Goal: Task Accomplishment & Management: Use online tool/utility

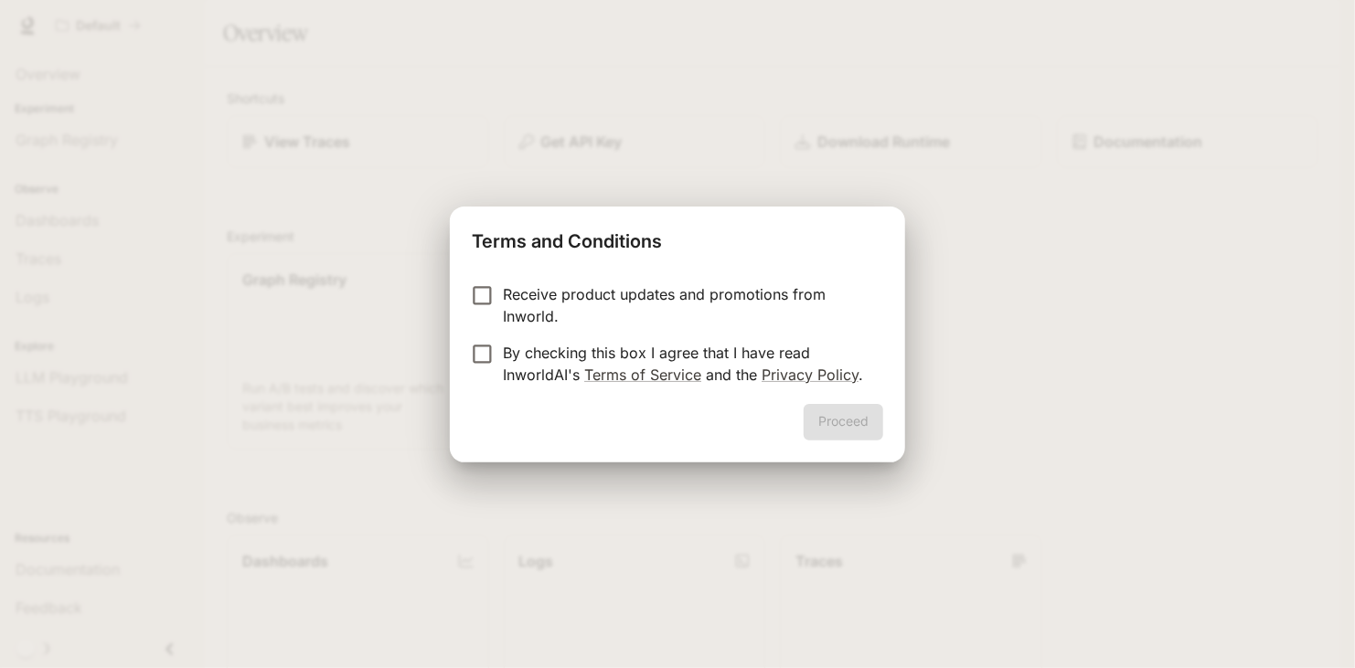
click at [880, 422] on div "Proceed" at bounding box center [677, 433] width 455 height 59
click at [609, 301] on p "Receive product updates and promotions from Inworld." at bounding box center [686, 305] width 366 height 44
click at [622, 342] on p "By checking this box I agree that I have read InworldAI's Terms of Service and …" at bounding box center [686, 364] width 366 height 44
click at [617, 296] on p "Receive product updates and promotions from Inworld." at bounding box center [686, 305] width 366 height 44
click at [839, 435] on button "Proceed" at bounding box center [844, 422] width 80 height 37
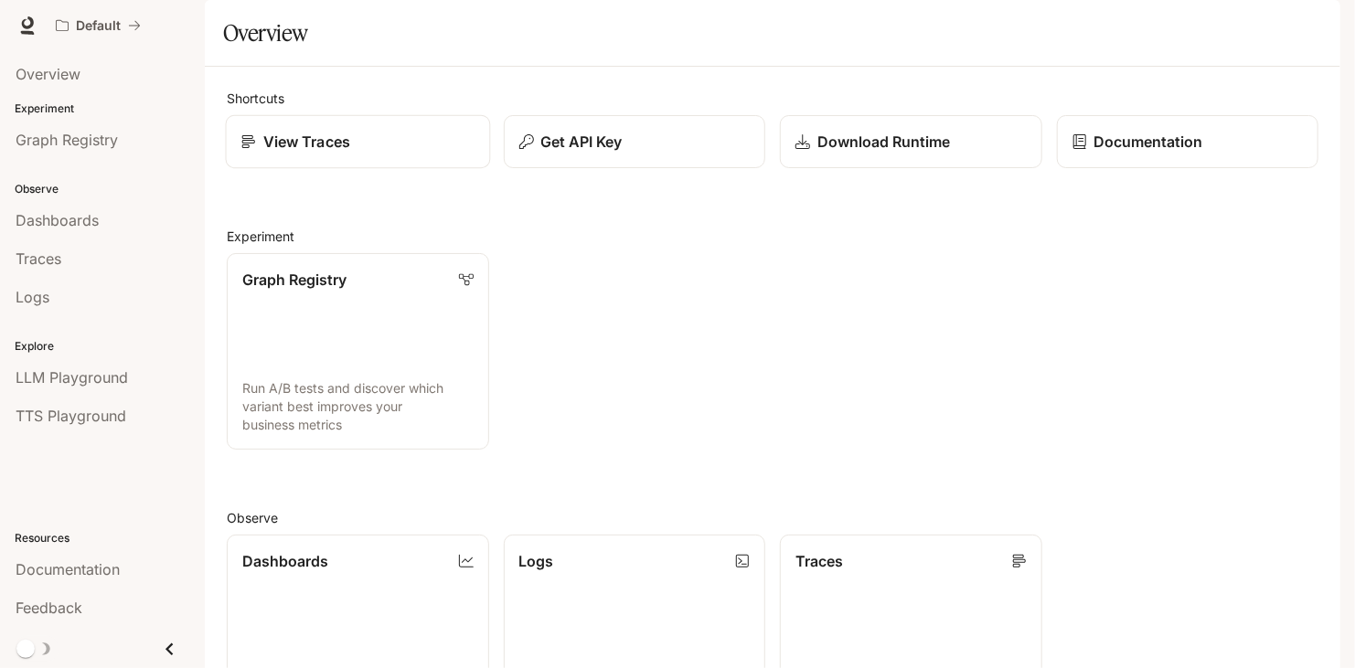
click at [368, 153] on div "View Traces" at bounding box center [357, 142] width 233 height 22
click at [131, 220] on div "Dashboards" at bounding box center [103, 220] width 174 height 22
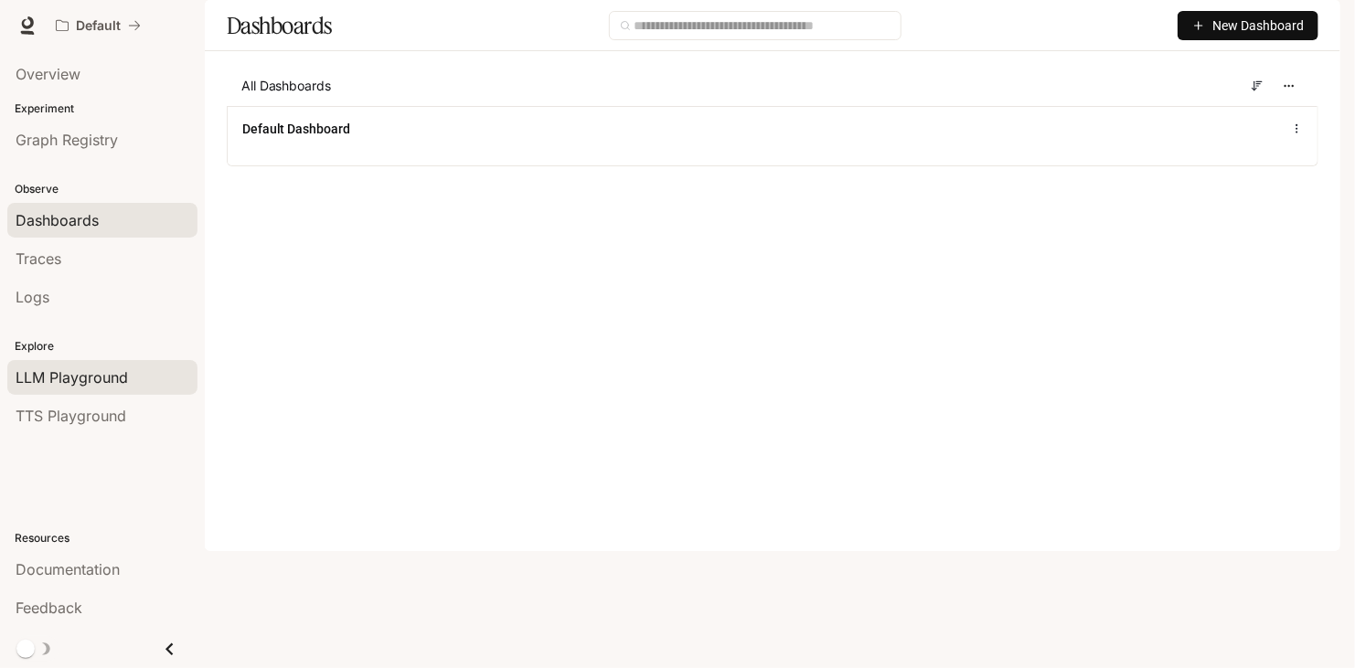
click at [134, 375] on div "LLM Playground" at bounding box center [103, 378] width 174 height 22
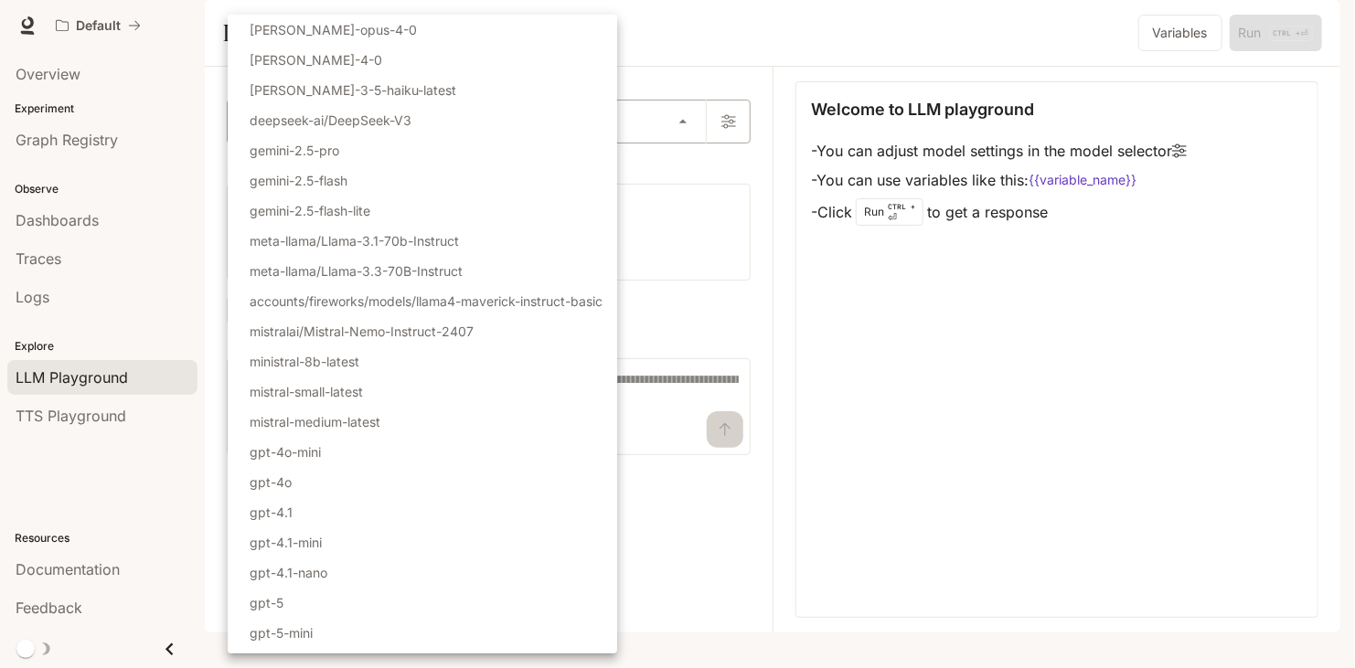
click at [327, 177] on body "Skip to main content Default Documentation Documentation Portal Overview Experi…" at bounding box center [677, 334] width 1355 height 668
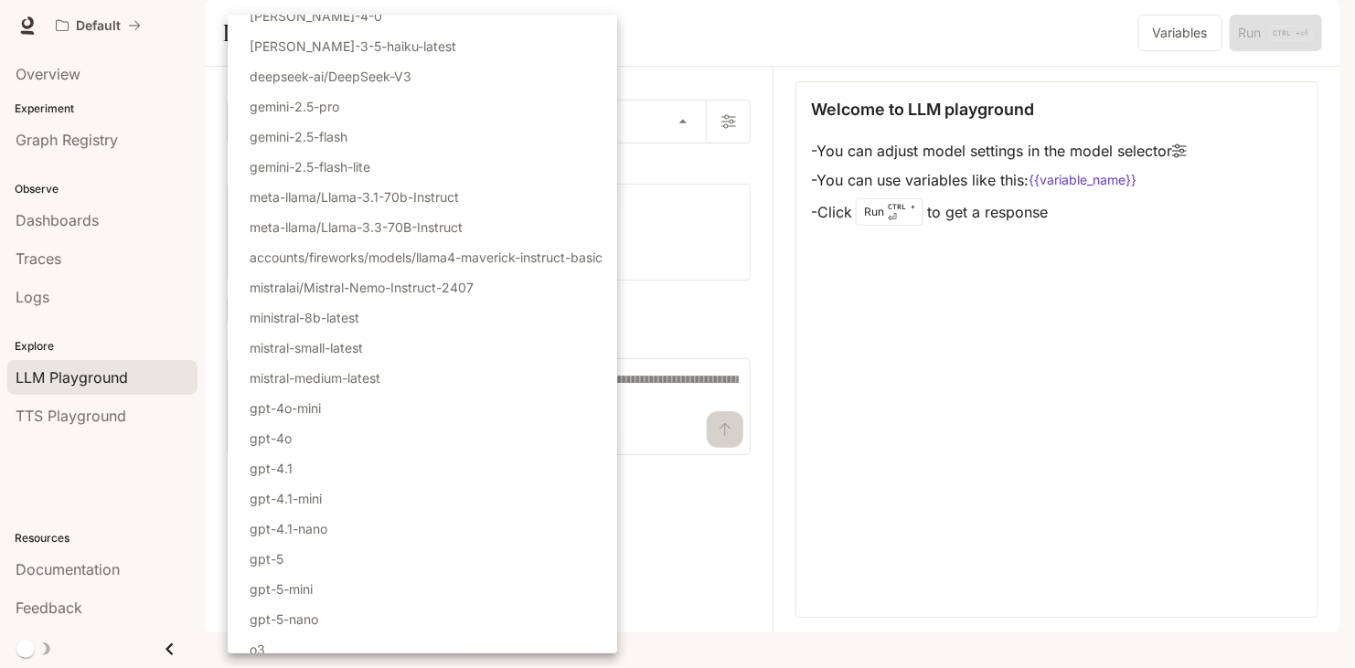
scroll to position [114, 0]
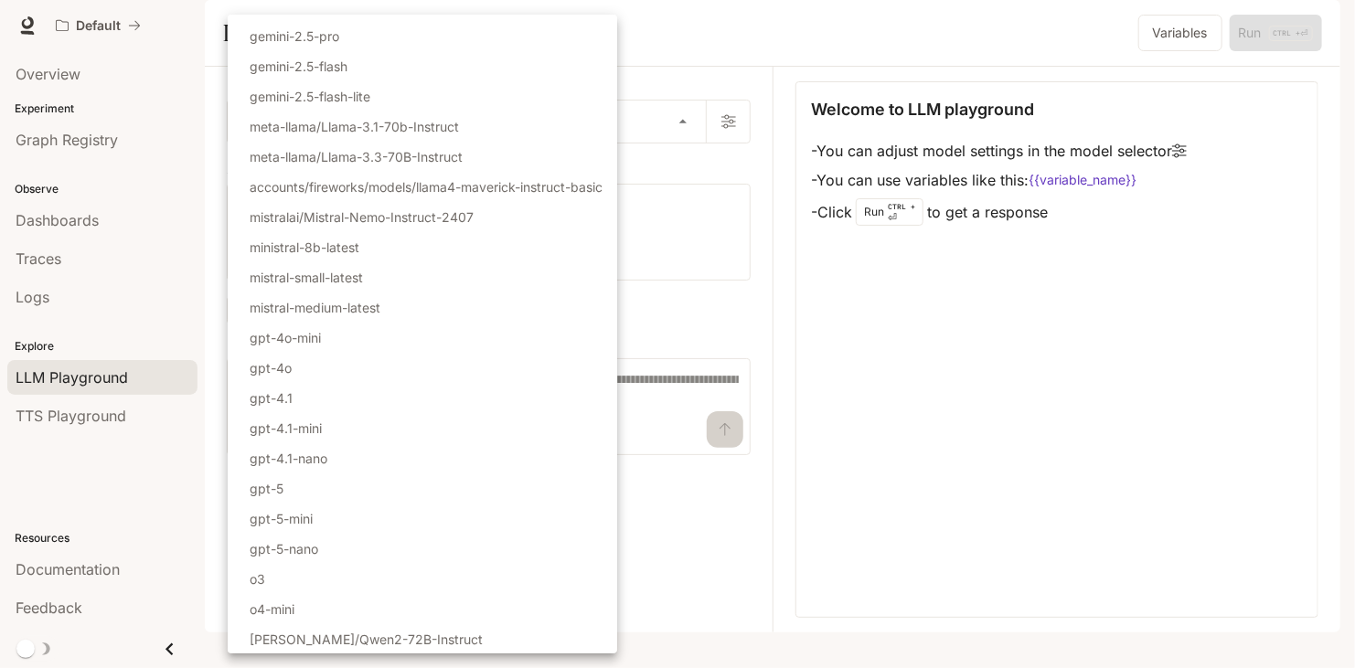
click at [289, 490] on li "gpt-5" at bounding box center [423, 489] width 390 height 30
type input "*****"
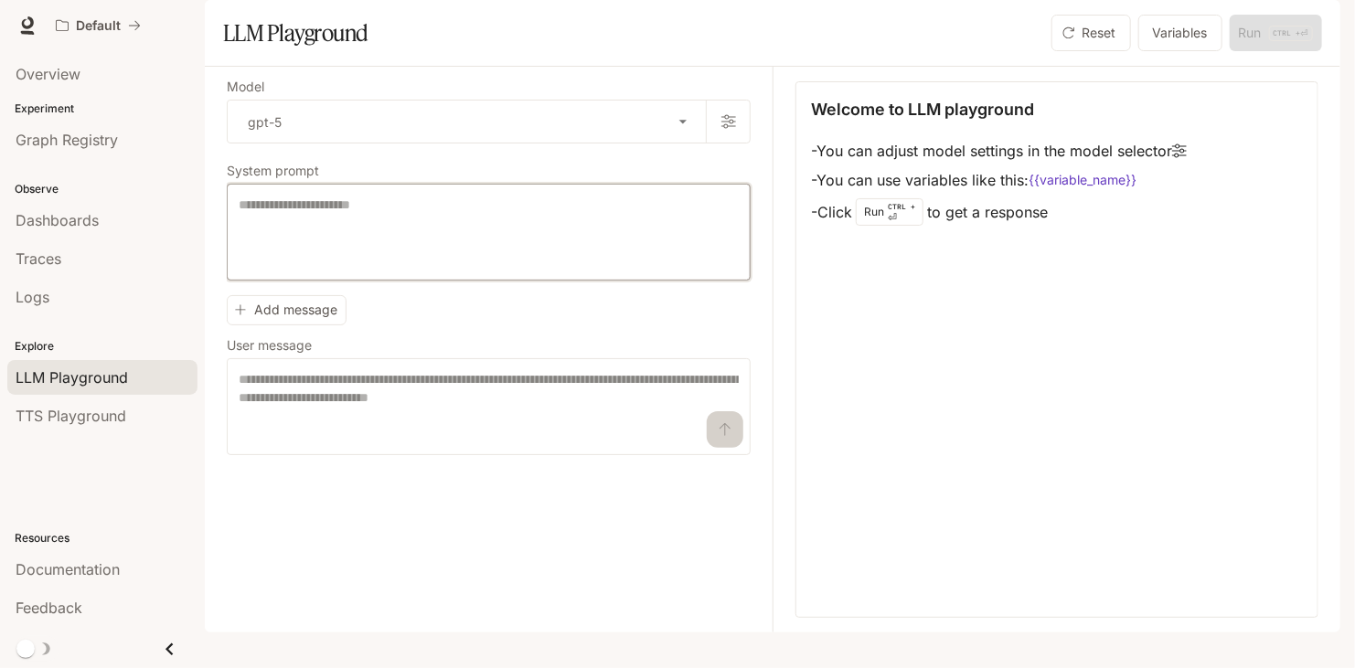
click at [365, 269] on textarea at bounding box center [489, 232] width 500 height 73
click at [82, 133] on span "Graph Registry" at bounding box center [67, 140] width 102 height 22
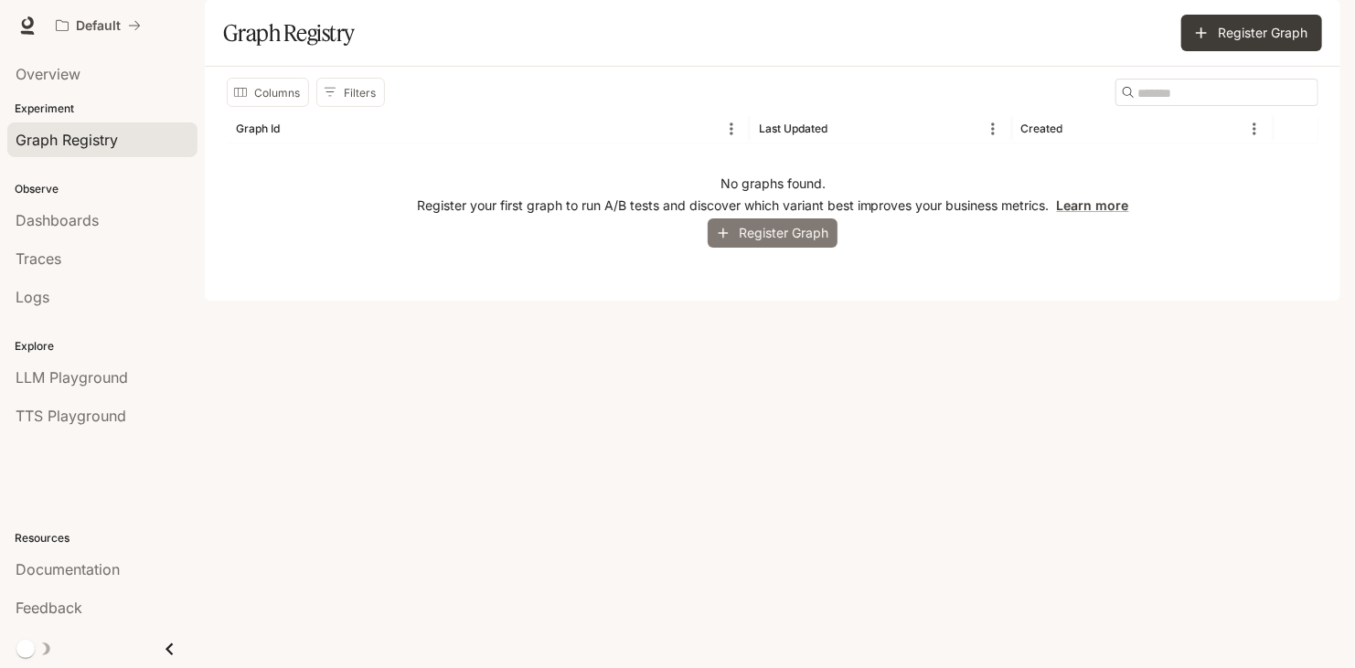
click at [752, 249] on button "Register Graph" at bounding box center [773, 234] width 130 height 30
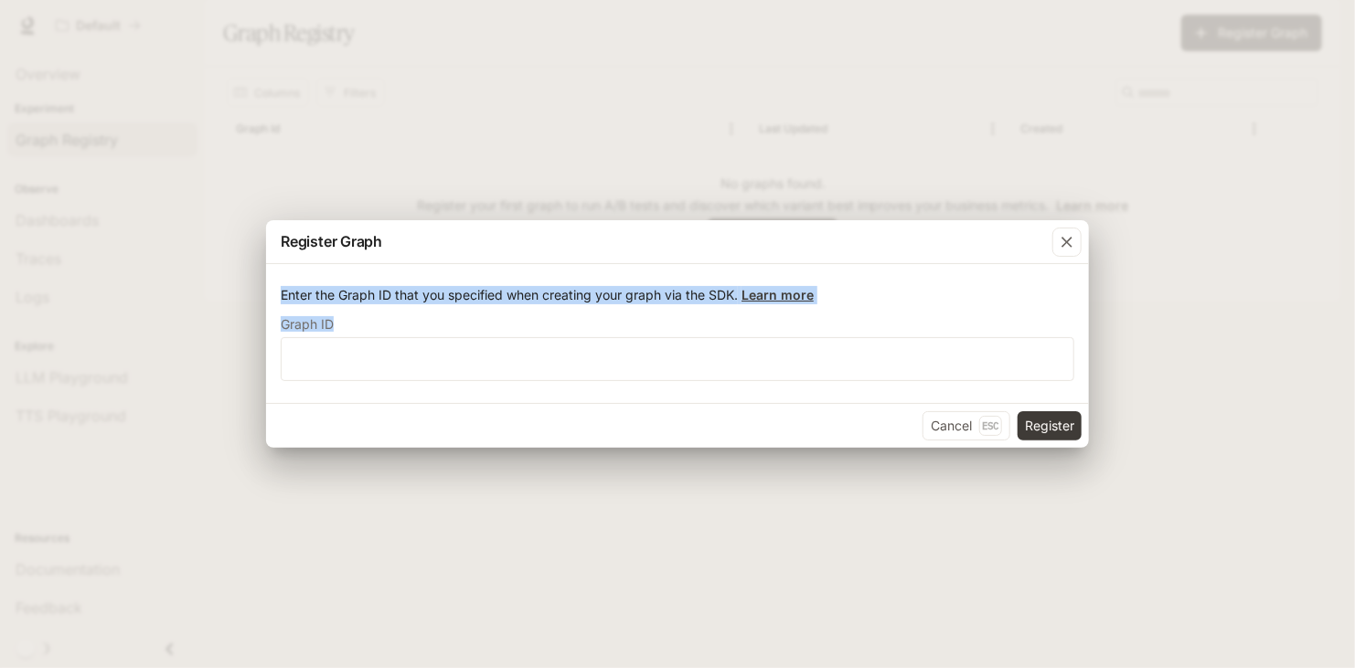
drag, startPoint x: 283, startPoint y: 294, endPoint x: 834, endPoint y: 317, distance: 551.8
click at [834, 317] on form "Enter the Graph ID that you specified when creating your graph via the SDK. Lea…" at bounding box center [678, 333] width 794 height 95
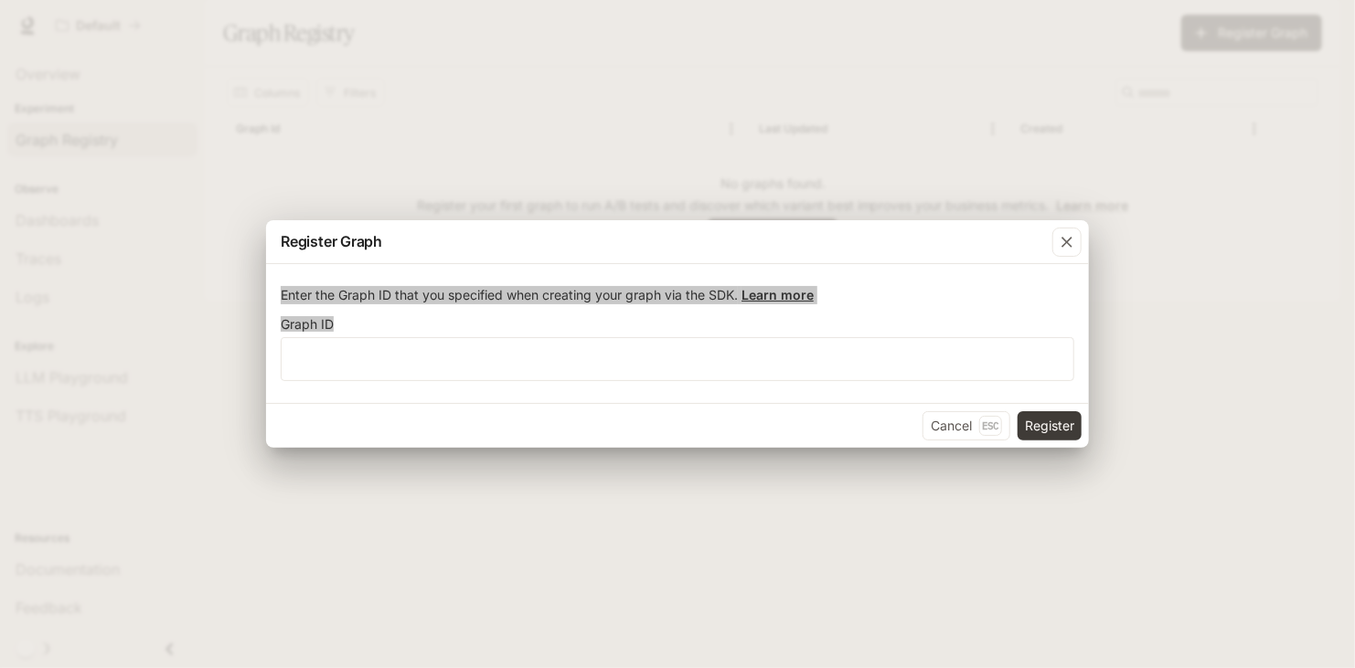
copy form "Enter the Graph ID that you specified when creating your graph via the SDK. Lea…"
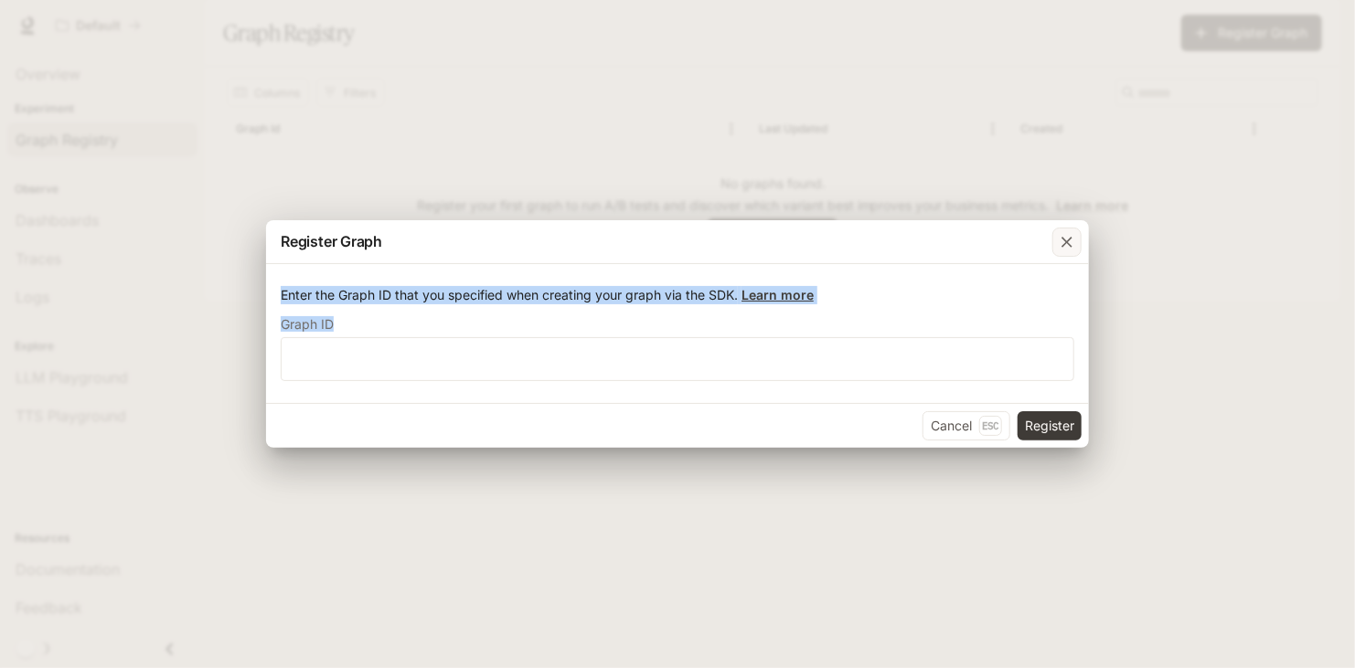
click at [1072, 240] on icon "button" at bounding box center [1067, 242] width 18 height 18
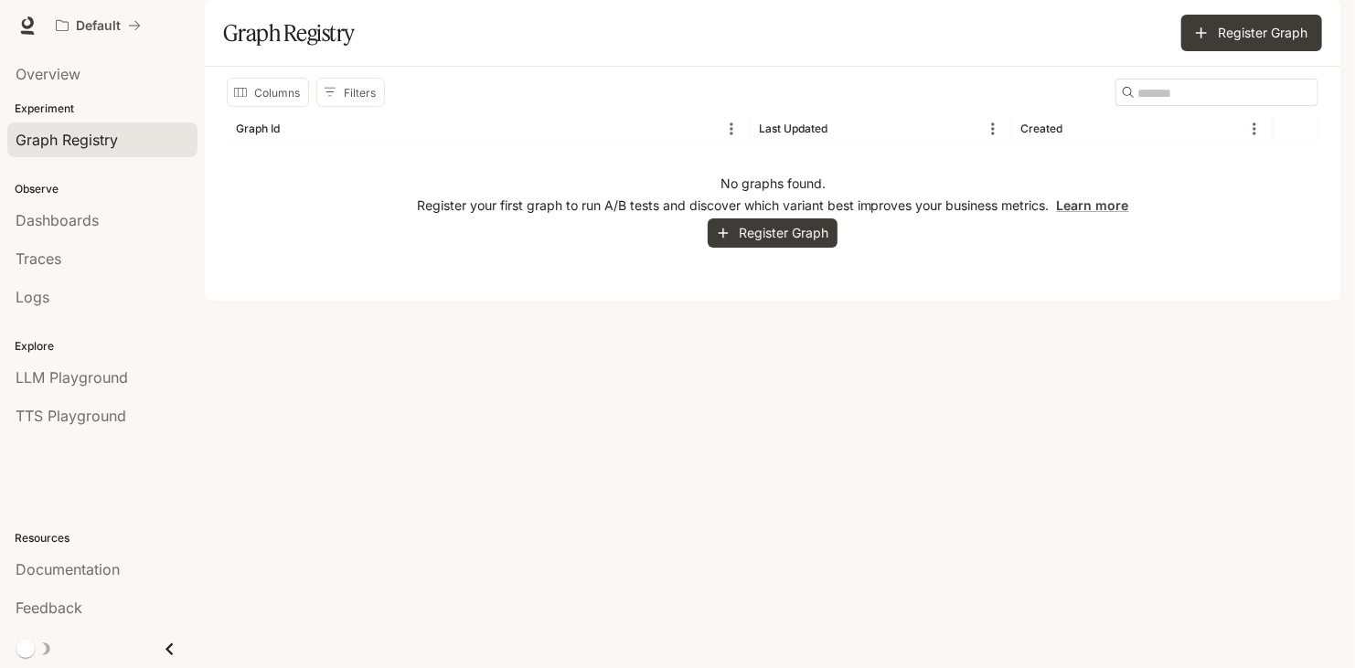
click at [171, 649] on icon "Close drawer" at bounding box center [169, 649] width 25 height 25
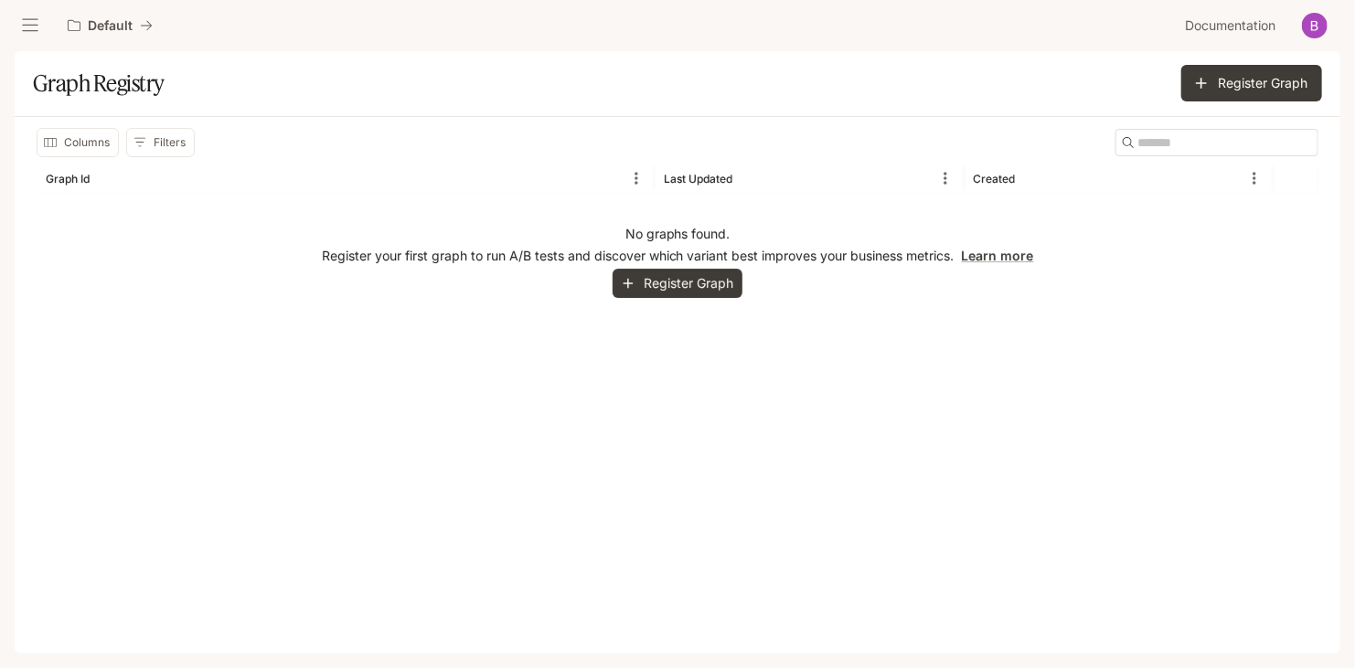
click at [29, 36] on button "open drawer" at bounding box center [30, 25] width 33 height 33
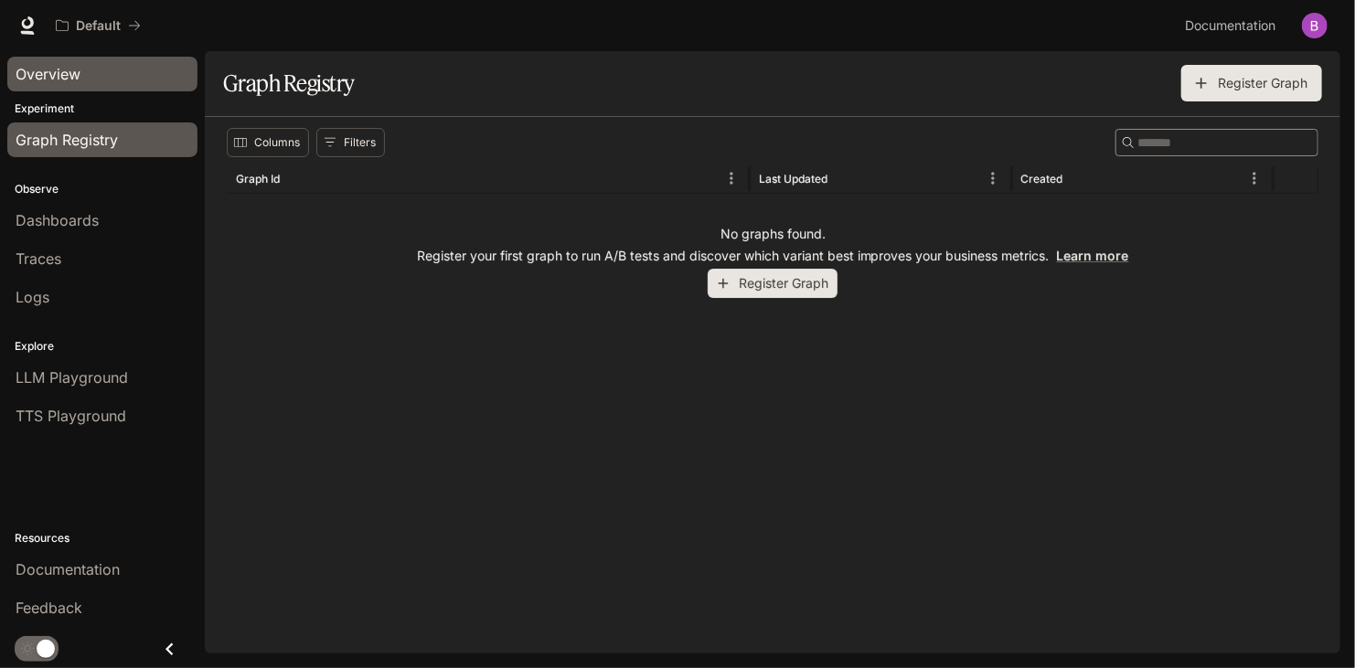
click at [101, 65] on div "Overview" at bounding box center [103, 74] width 174 height 22
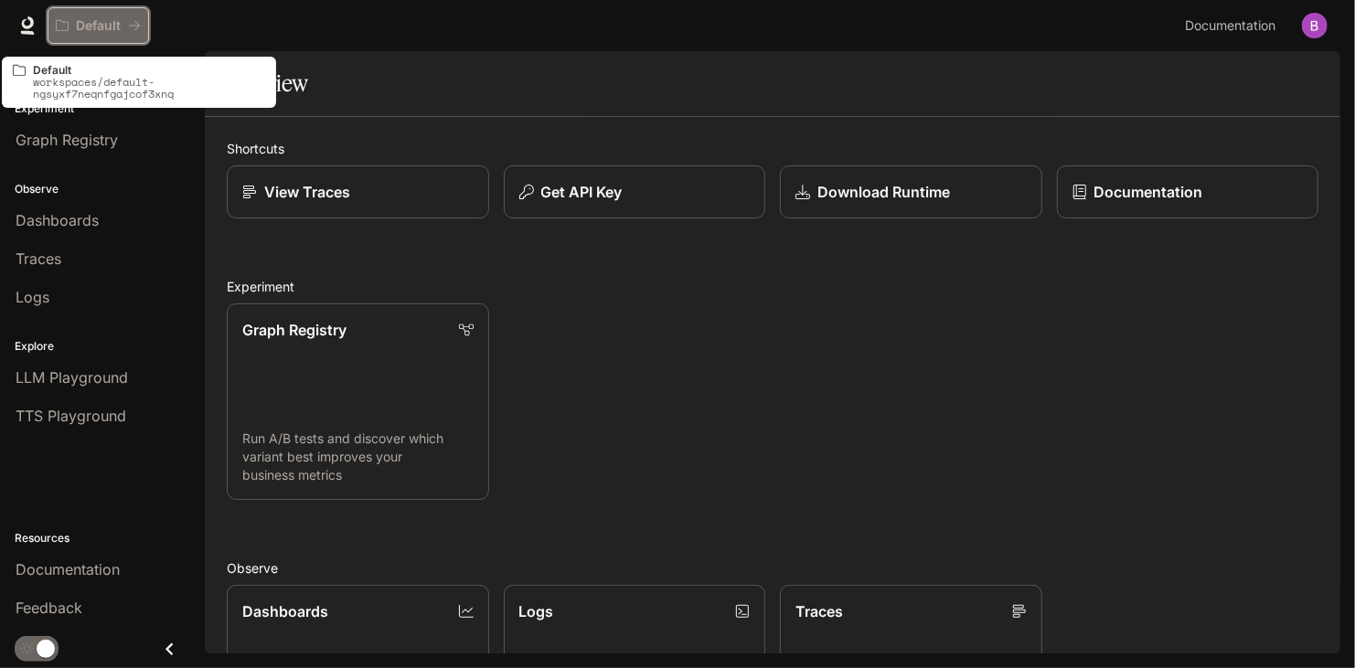
click at [132, 23] on icon "All workspaces" at bounding box center [134, 25] width 13 height 13
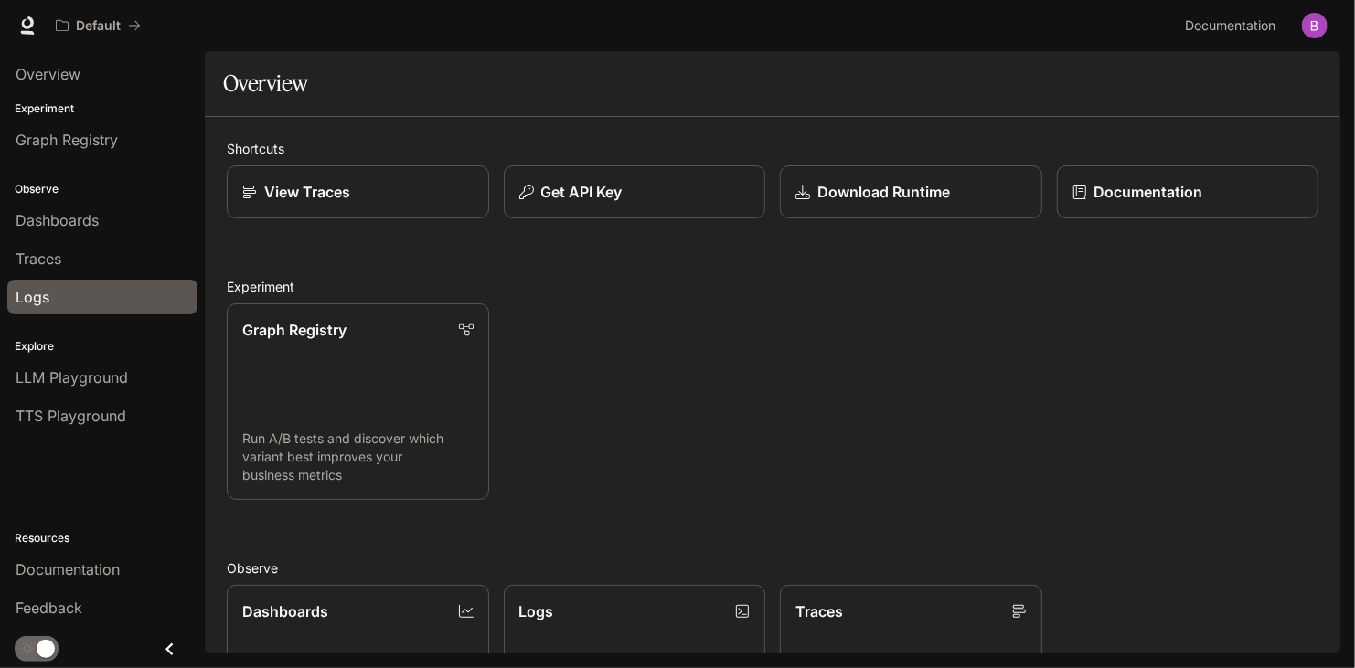
click at [116, 304] on div "Logs" at bounding box center [103, 297] width 174 height 22
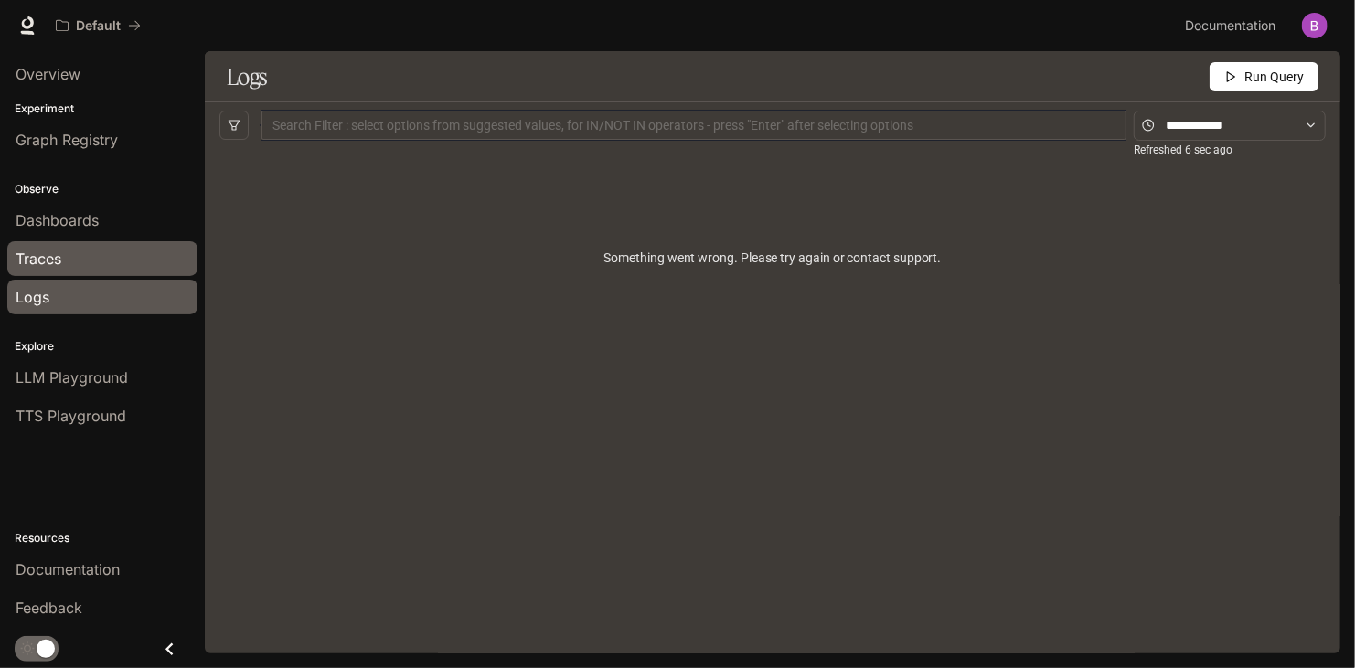
click at [96, 269] on link "Traces" at bounding box center [102, 258] width 190 height 35
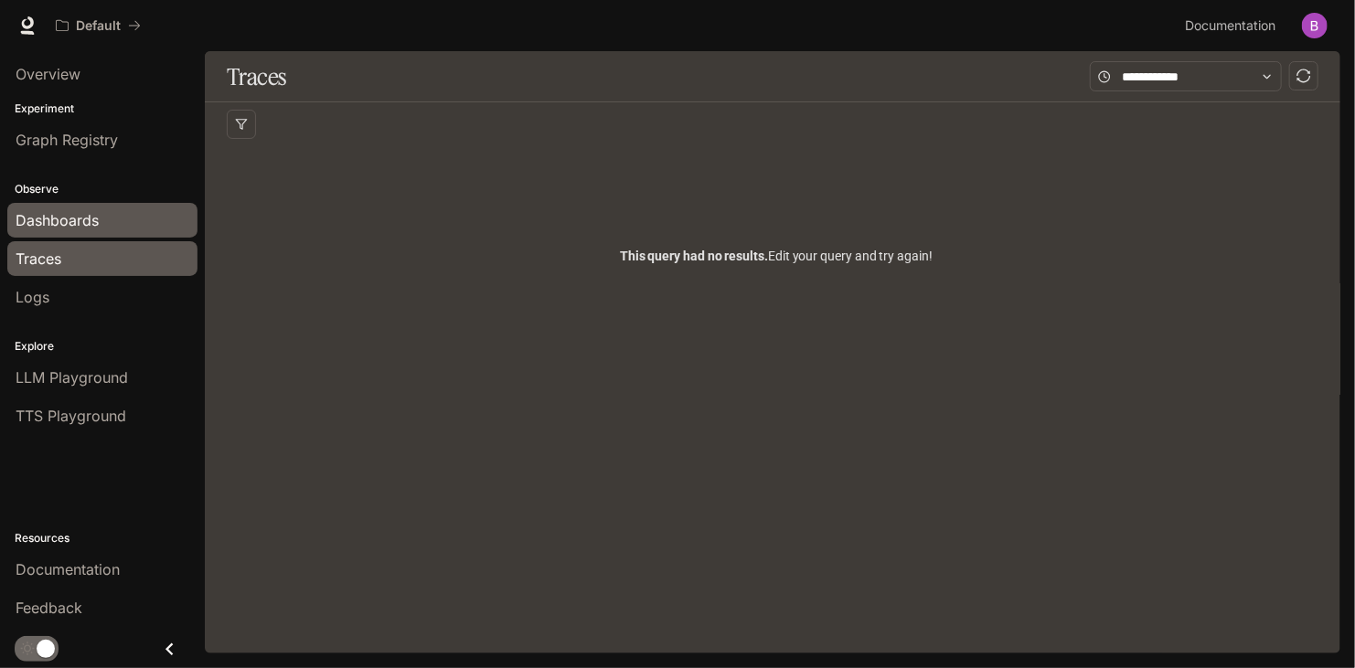
click at [119, 218] on div "Dashboards" at bounding box center [103, 220] width 174 height 22
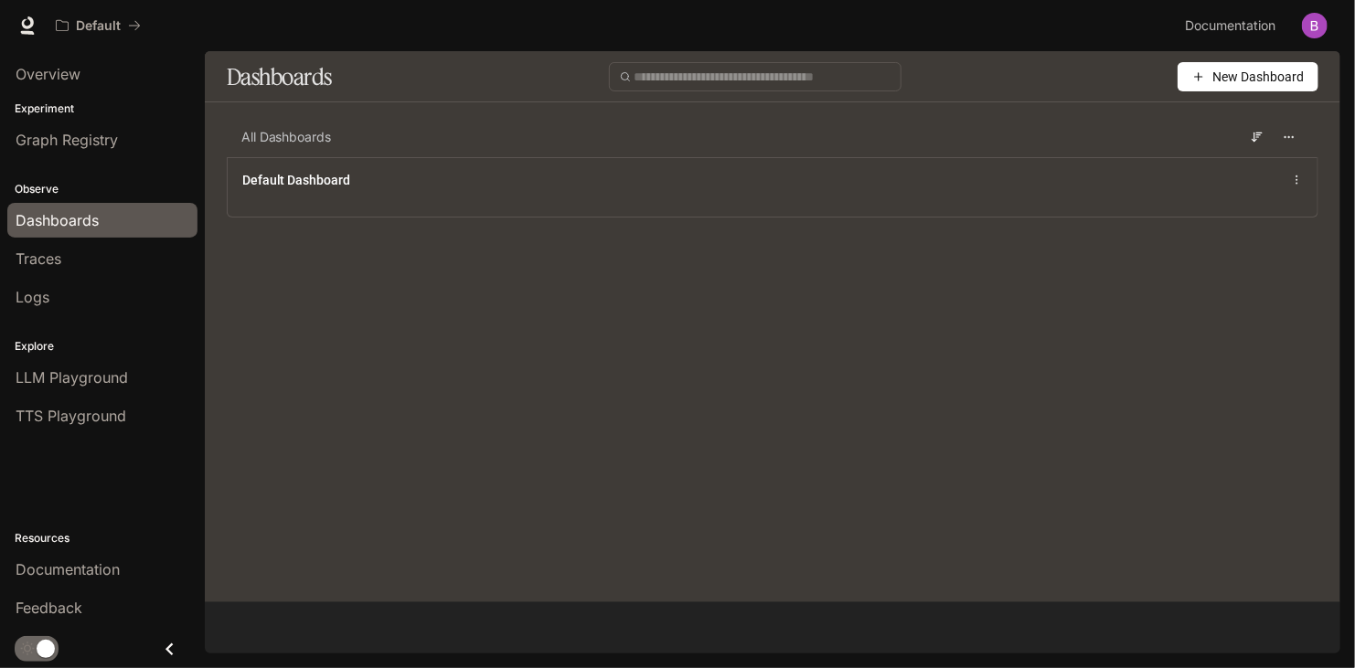
click at [1188, 80] on button "New Dashboard" at bounding box center [1248, 76] width 141 height 29
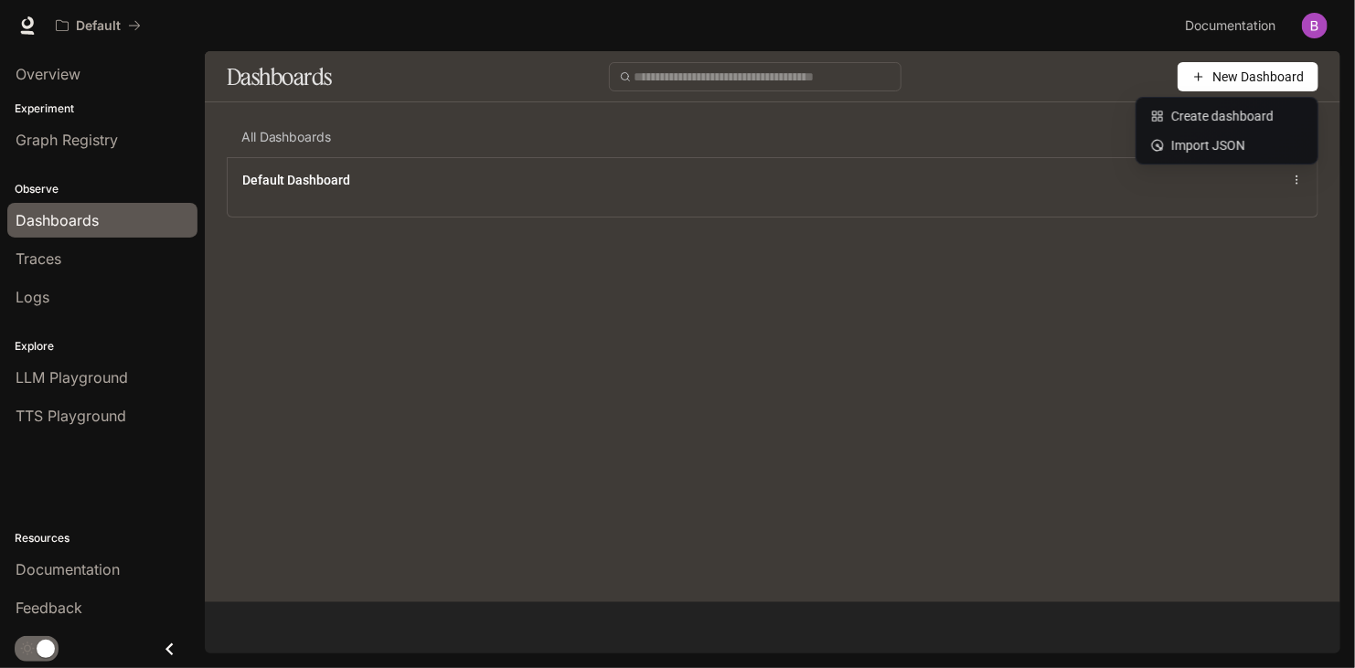
click at [1089, 91] on div "New Dashboard" at bounding box center [833, 76] width 972 height 29
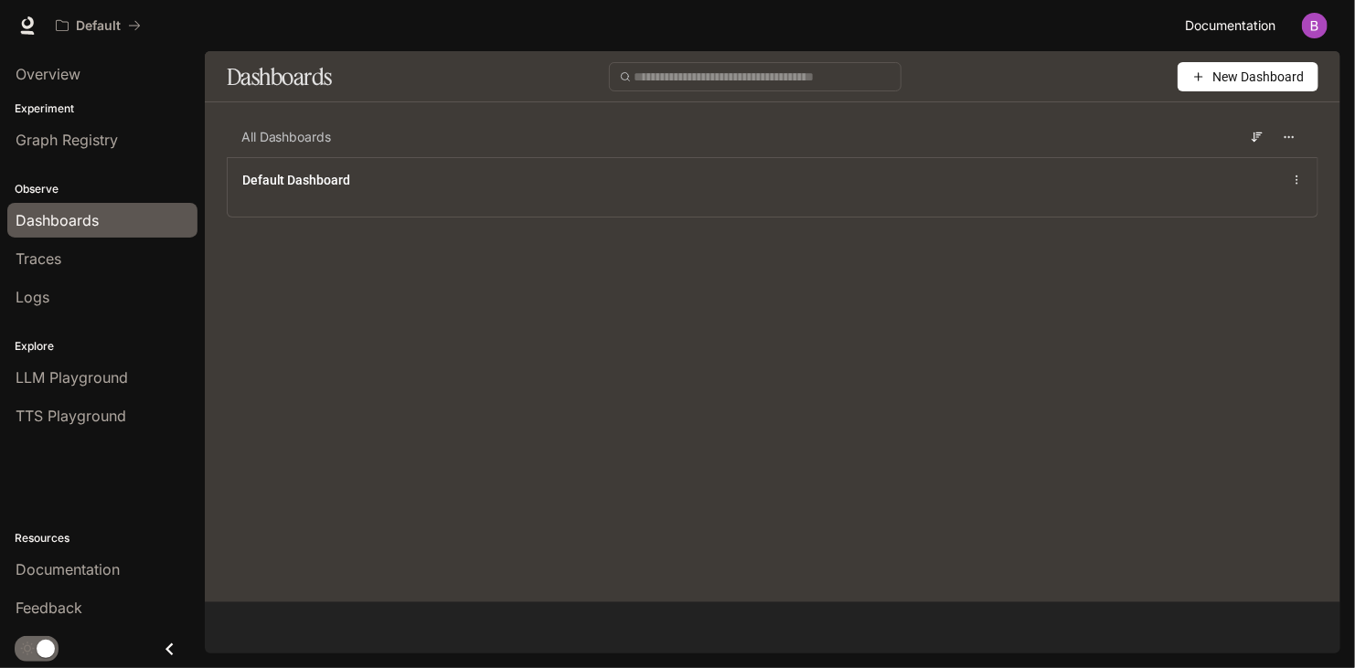
click at [1217, 26] on span "Documentation" at bounding box center [1230, 26] width 91 height 23
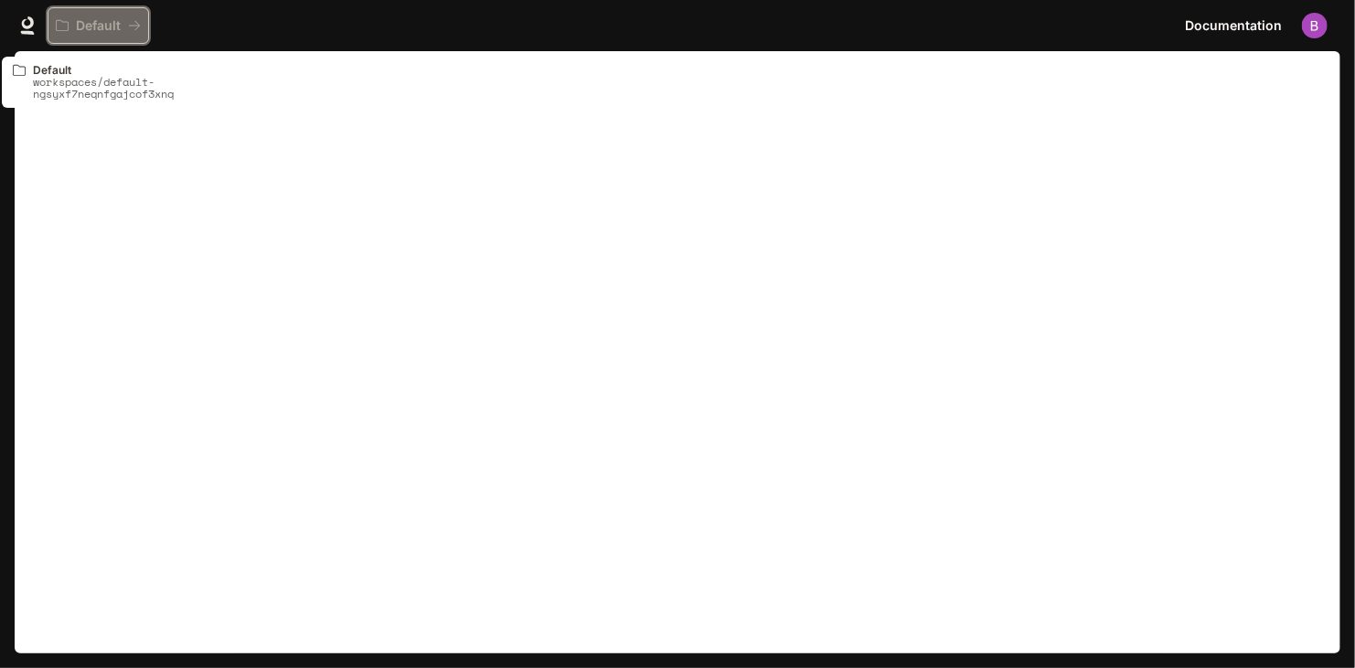
click at [105, 34] on button "Default" at bounding box center [98, 25] width 101 height 37
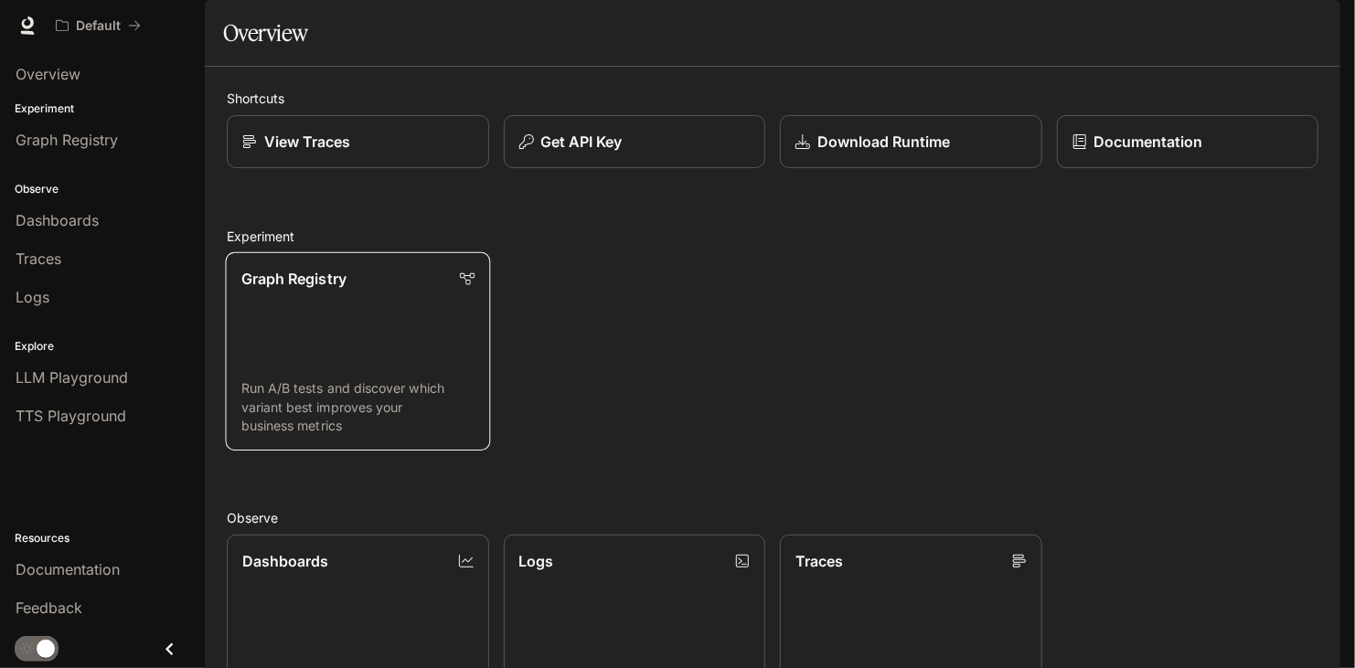
click at [462, 398] on link "Graph Registry Run A/B tests and discover which variant best improves your busi…" at bounding box center [358, 351] width 264 height 198
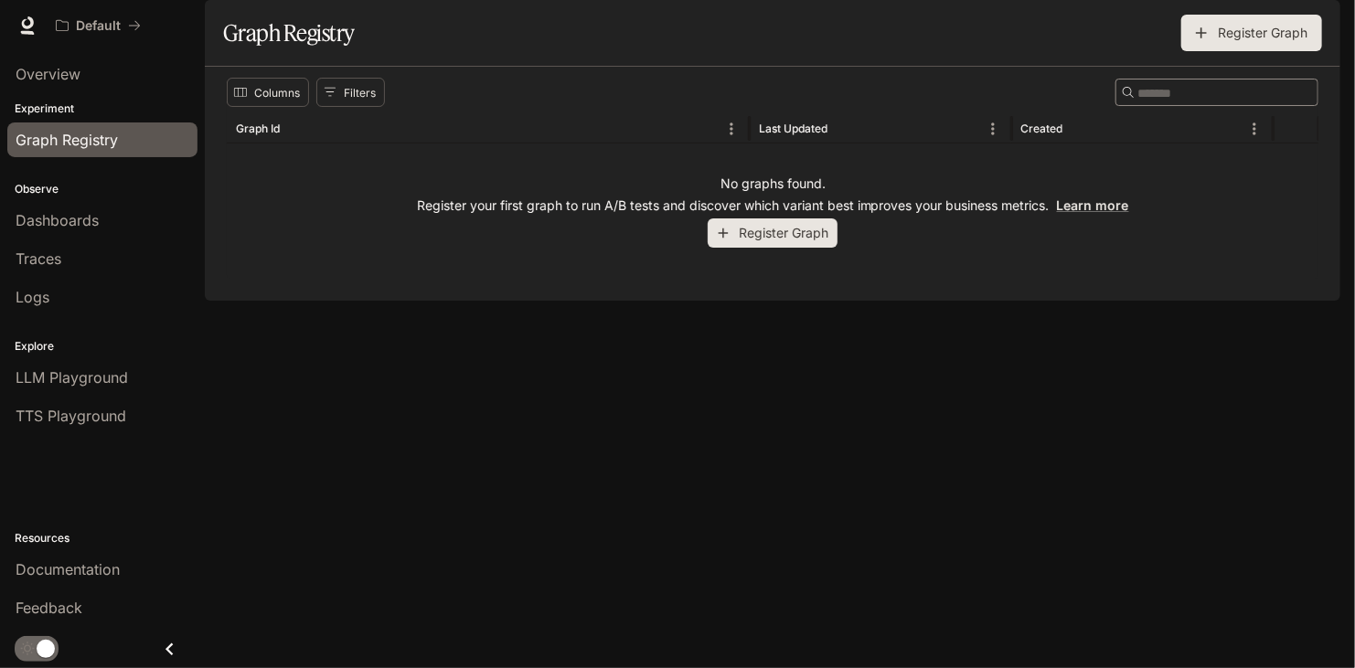
click at [776, 249] on button "Register Graph" at bounding box center [773, 234] width 130 height 30
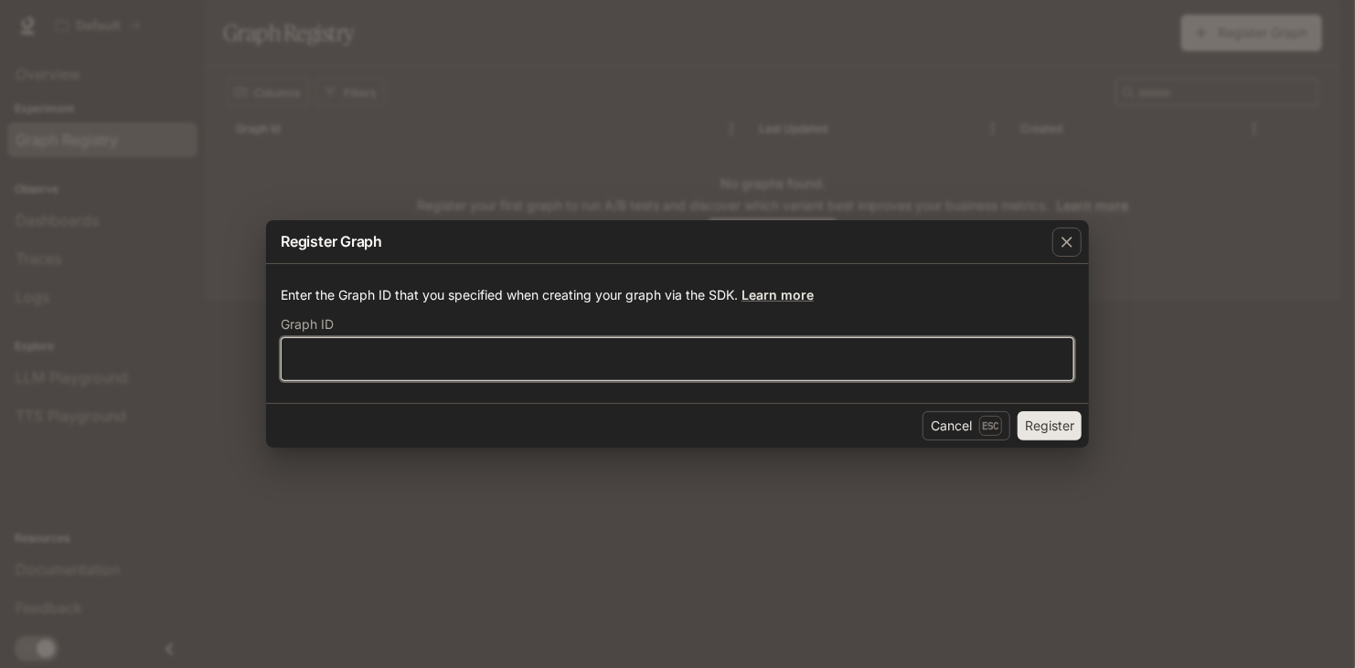
click at [876, 367] on input "text" at bounding box center [678, 359] width 792 height 18
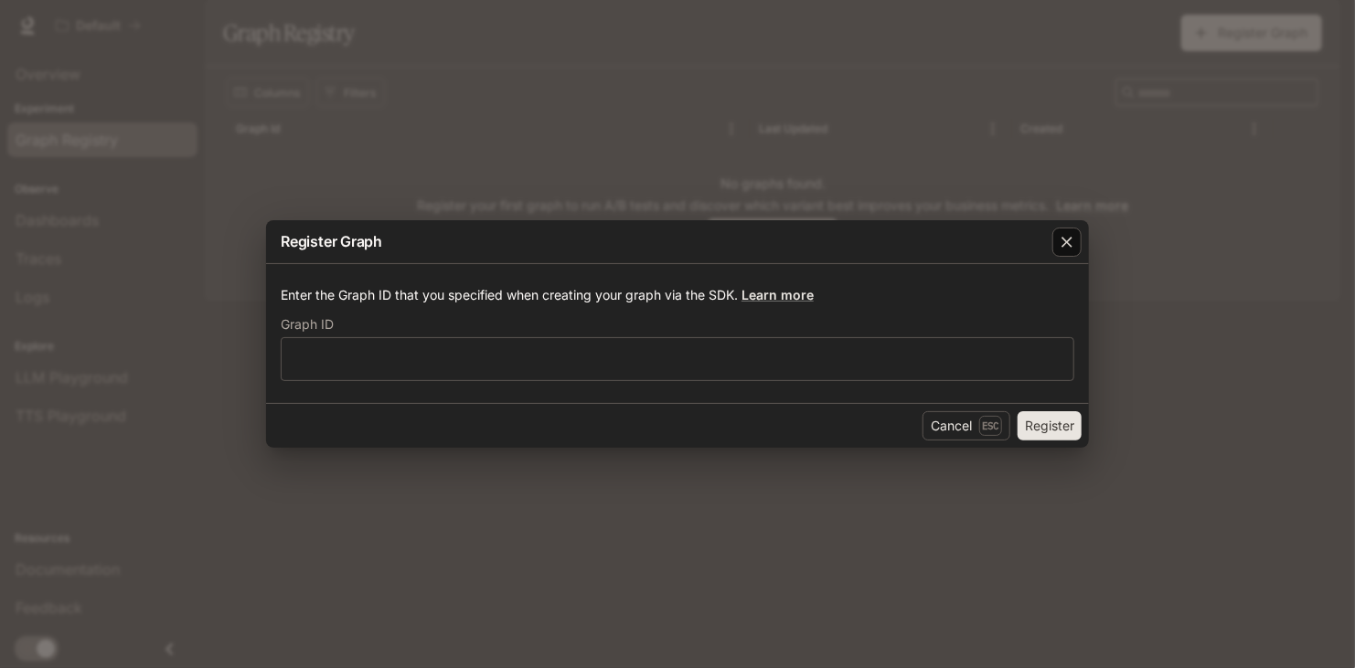
click at [1067, 242] on icon "button" at bounding box center [1067, 242] width 11 height 11
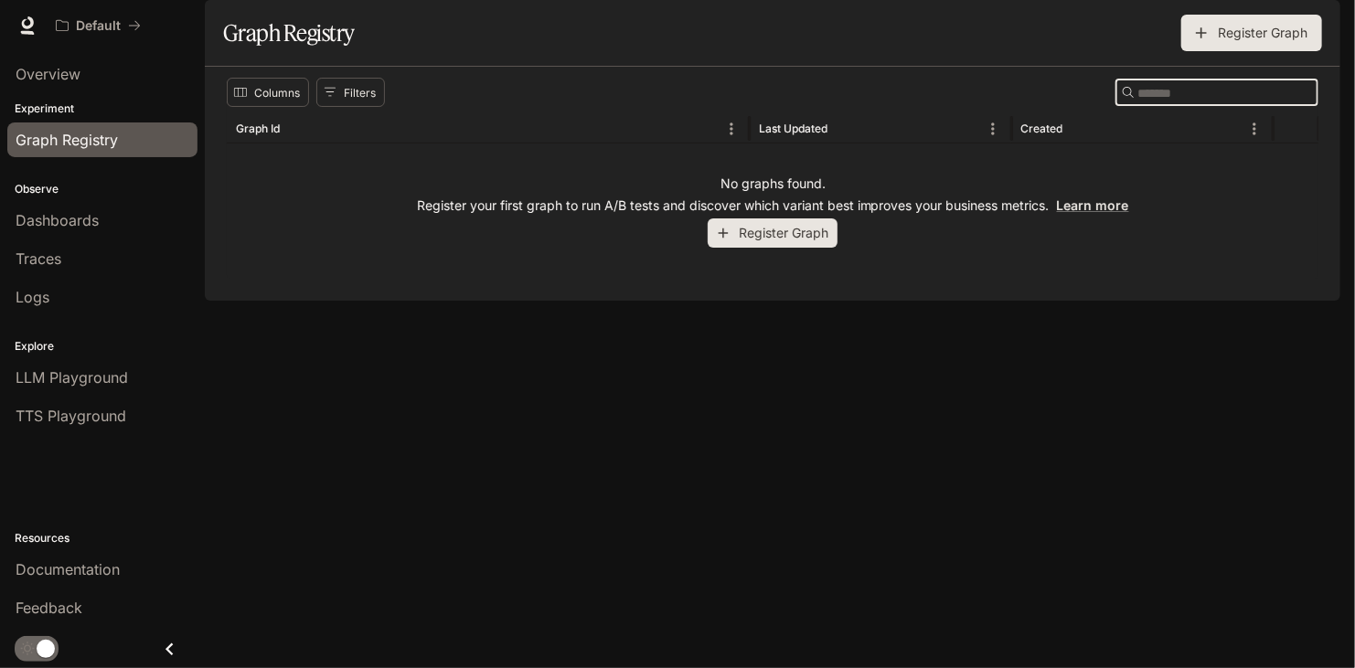
click at [1137, 103] on input "Search" at bounding box center [1210, 92] width 146 height 21
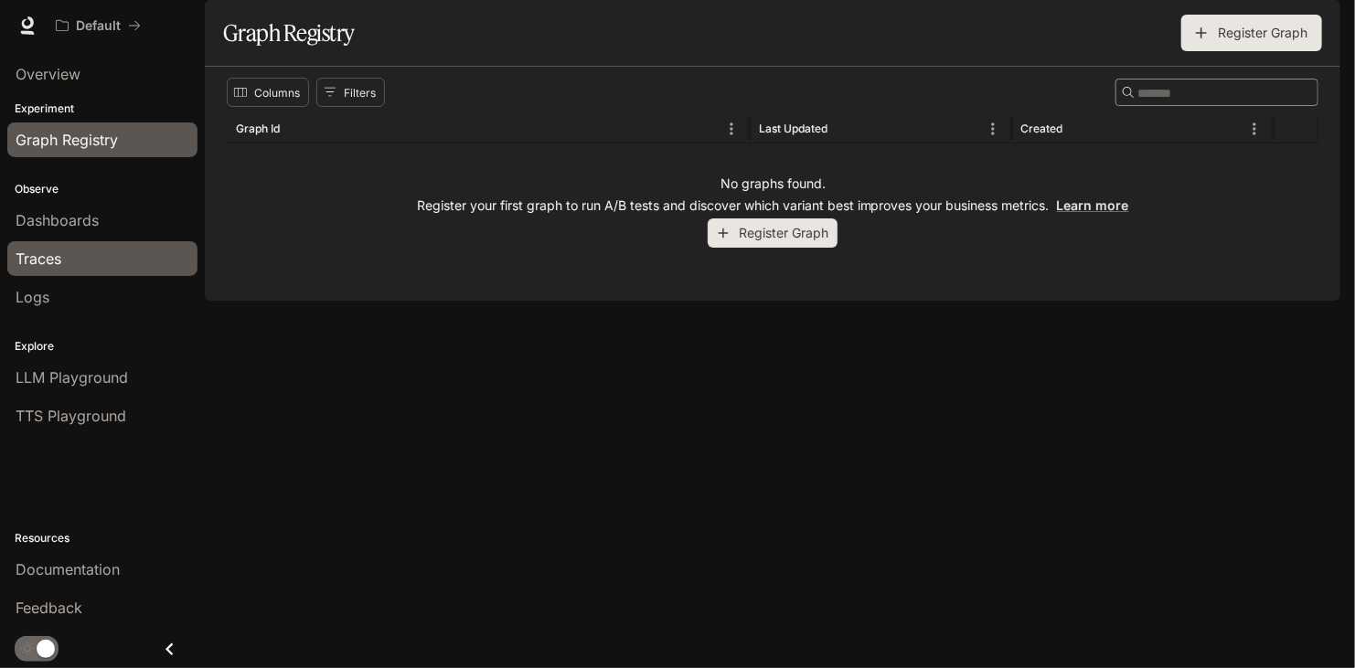
drag, startPoint x: 237, startPoint y: 325, endPoint x: 113, endPoint y: 268, distance: 135.8
click at [235, 279] on div "No graphs found. Register your first graph to run A/B tests and discover which …" at bounding box center [773, 211] width 1092 height 135
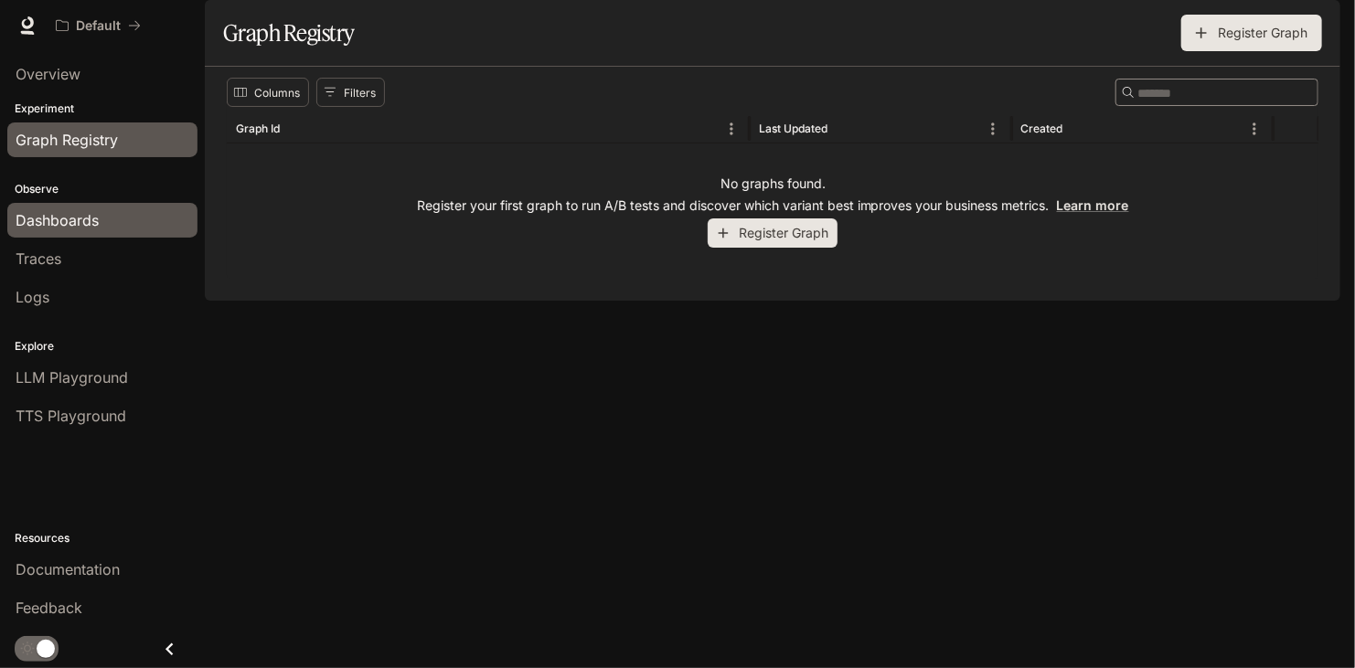
click at [98, 216] on div "Dashboards" at bounding box center [103, 220] width 174 height 22
